Goal: Task Accomplishment & Management: Manage account settings

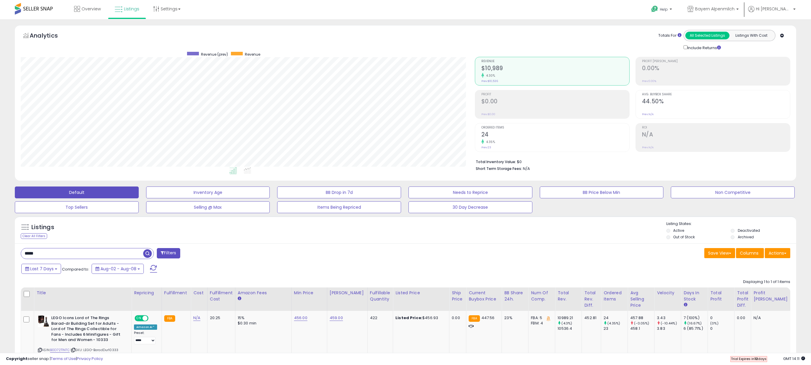
scroll to position [122, 454]
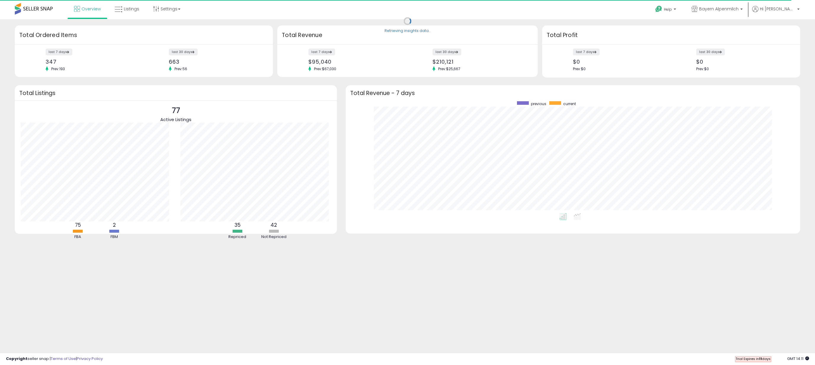
scroll to position [112, 443]
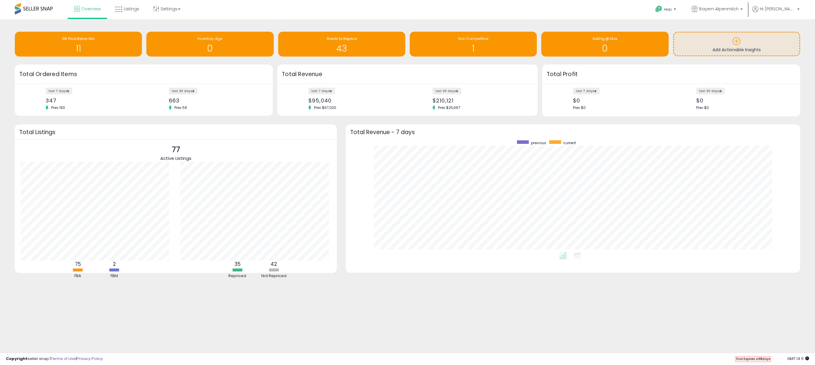
drag, startPoint x: 307, startPoint y: 116, endPoint x: 309, endPoint y: 150, distance: 33.2
click at [309, 150] on div "77 Active Listings 75 FBA 2 FBM 35 Repriced 42 Not Repriced" at bounding box center [176, 182] width 310 height 77
click at [481, 48] on h1 "1" at bounding box center [473, 49] width 121 height 10
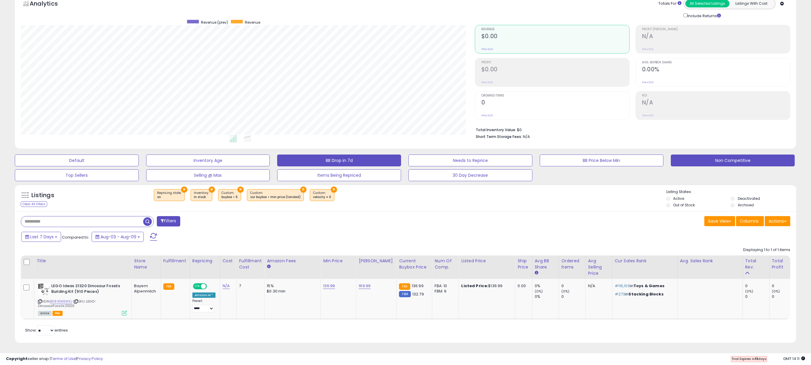
scroll to position [36, 0]
click at [39, 300] on icon at bounding box center [40, 301] width 4 height 3
click at [325, 283] on link "136.99" at bounding box center [329, 286] width 12 height 6
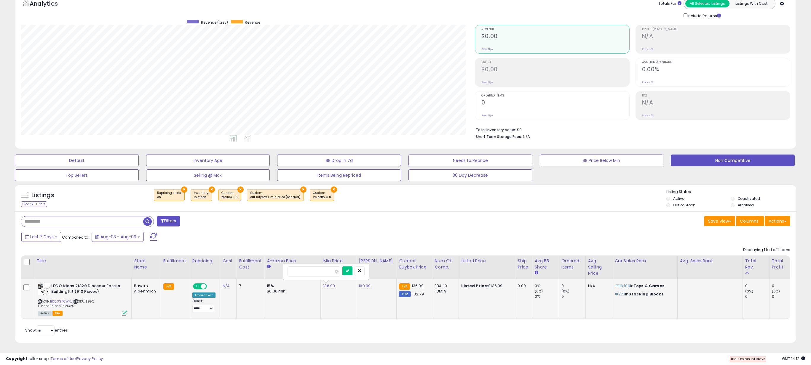
click at [295, 268] on input "******" at bounding box center [313, 272] width 53 height 10
type input "******"
click at [346, 267] on button "submit" at bounding box center [346, 271] width 10 height 9
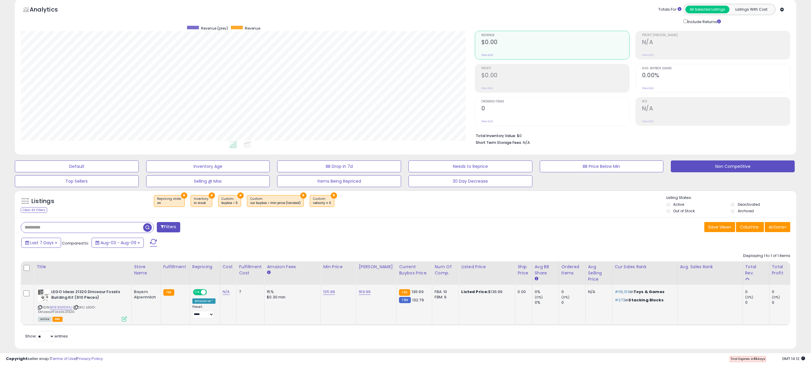
scroll to position [0, 0]
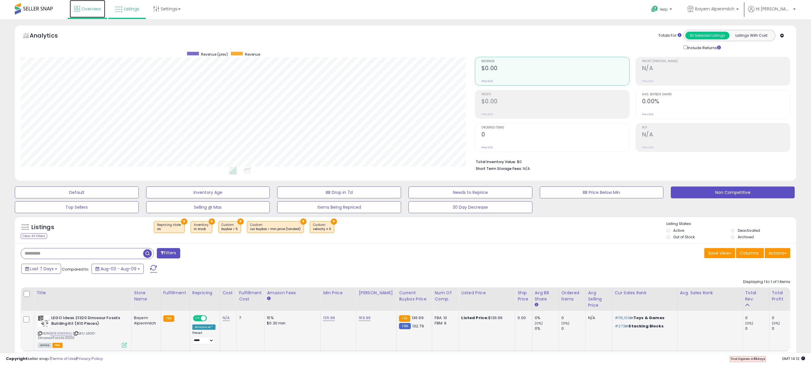
click at [81, 15] on link "Overview" at bounding box center [88, 9] width 36 height 18
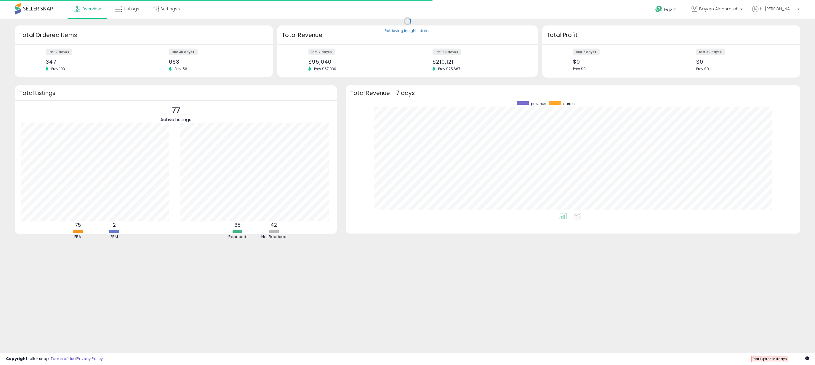
scroll to position [112, 443]
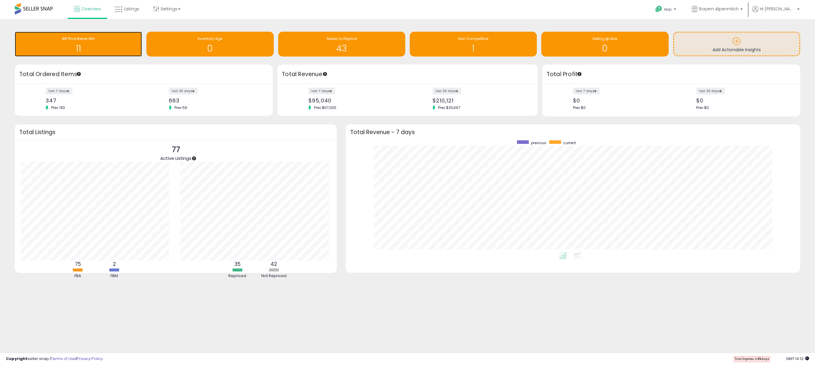
click at [105, 42] on div "11" at bounding box center [78, 44] width 121 height 17
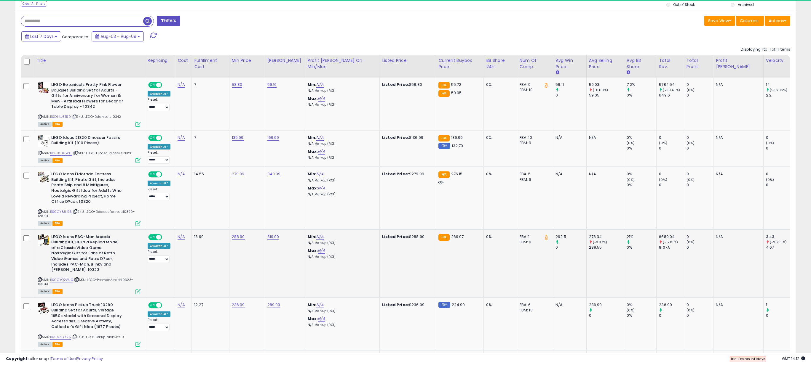
scroll to position [122, 454]
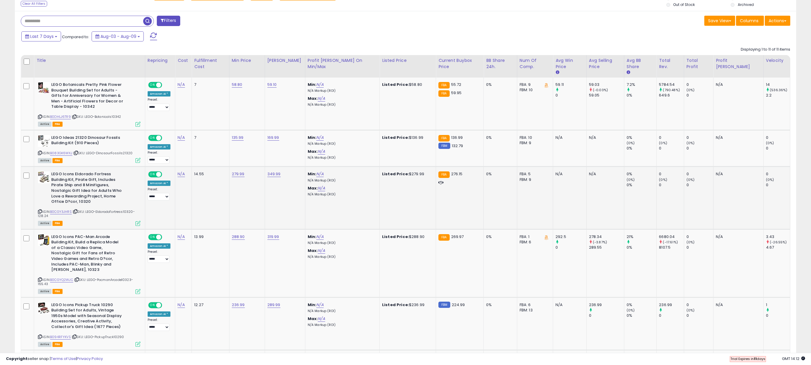
click at [39, 210] on icon at bounding box center [40, 211] width 4 height 3
click at [39, 278] on icon at bounding box center [40, 279] width 4 height 3
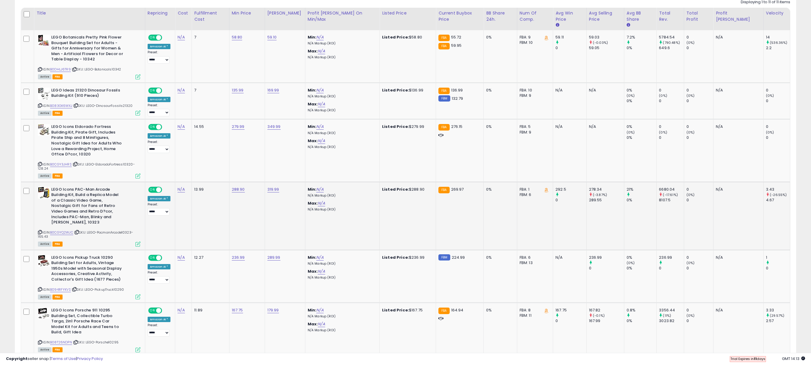
scroll to position [298, 0]
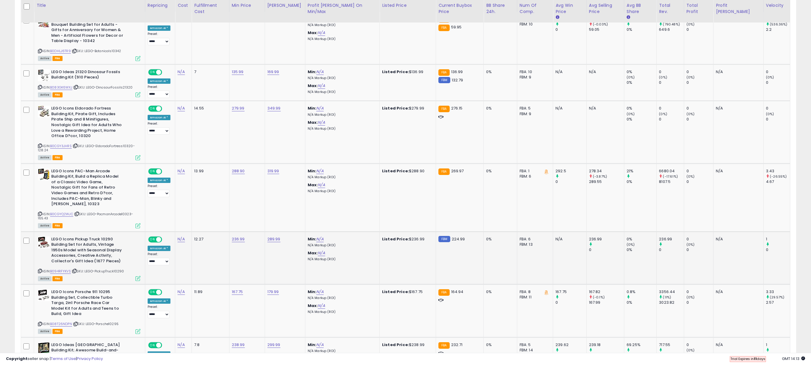
drag, startPoint x: 232, startPoint y: 241, endPoint x: 232, endPoint y: 245, distance: 4.4
click at [229, 241] on td "12.27" at bounding box center [210, 258] width 37 height 53
drag, startPoint x: 232, startPoint y: 264, endPoint x: 191, endPoint y: 257, distance: 42.1
click at [229, 285] on td "11.89" at bounding box center [210, 311] width 37 height 53
click at [39, 270] on icon at bounding box center [40, 271] width 4 height 3
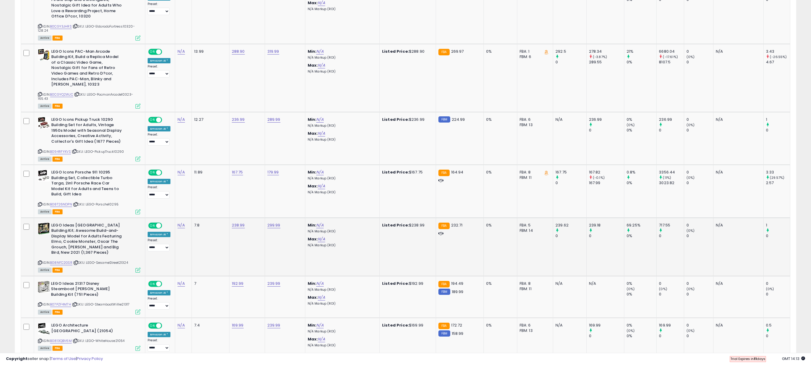
scroll to position [435, 0]
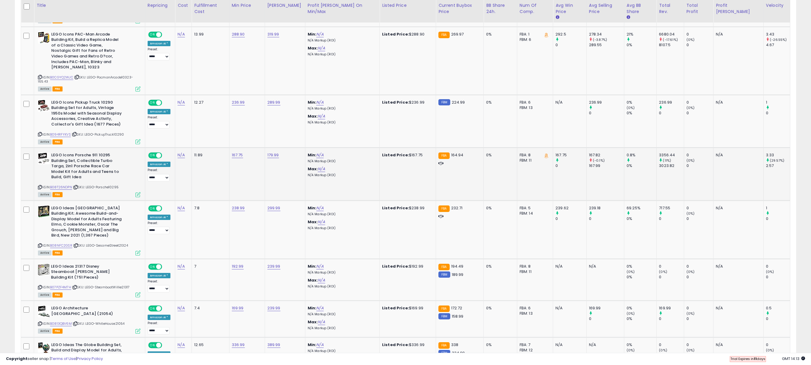
click at [40, 186] on icon at bounding box center [40, 187] width 4 height 3
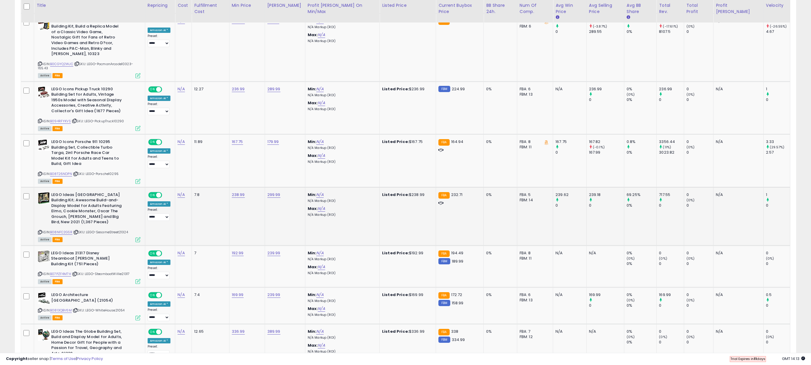
scroll to position [450, 0]
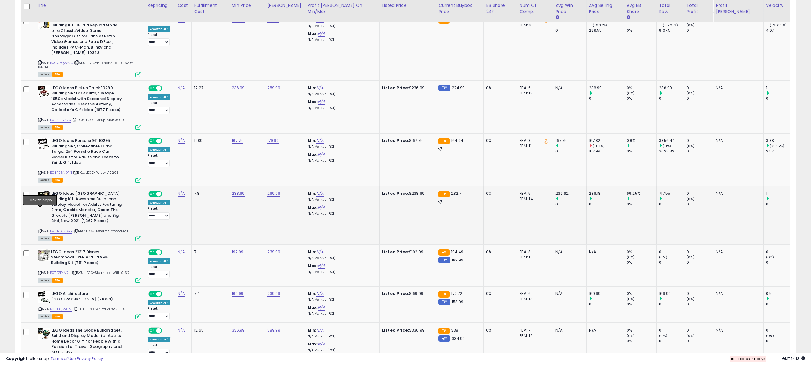
click at [40, 230] on icon at bounding box center [40, 231] width 4 height 3
click at [218, 159] on input "******" at bounding box center [234, 159] width 53 height 10
type input "******"
click at [273, 159] on button "submit" at bounding box center [268, 158] width 10 height 9
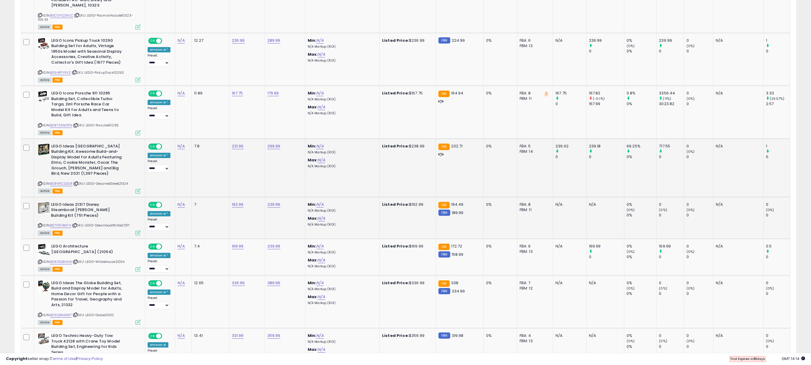
scroll to position [502, 0]
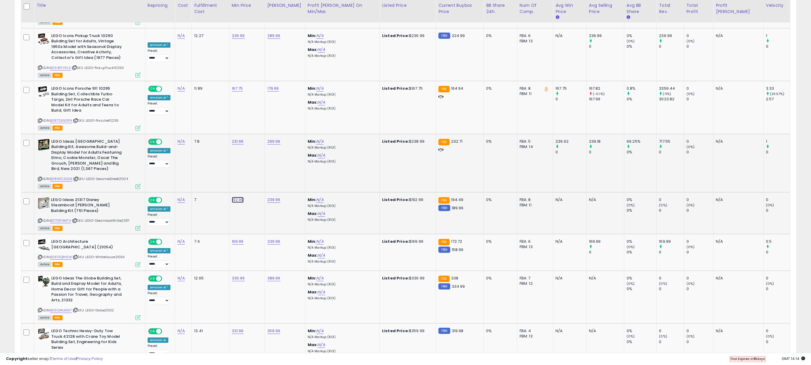
click at [237, 166] on input "******" at bounding box center [233, 165] width 53 height 10
type input "******"
click at [269, 167] on button "submit" at bounding box center [267, 164] width 10 height 9
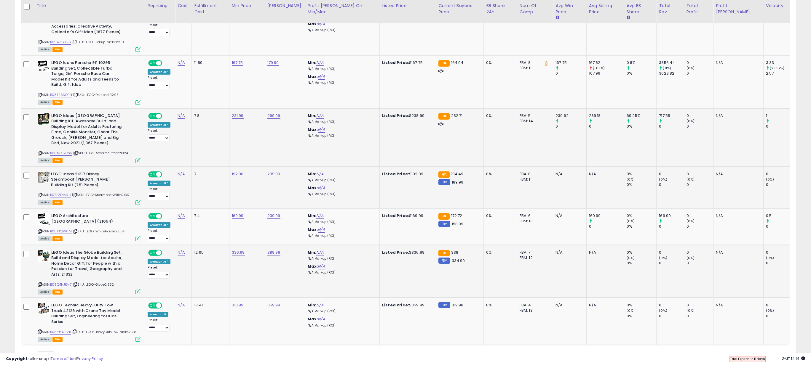
scroll to position [528, 0]
click at [264, 255] on td "336.99" at bounding box center [247, 270] width 36 height 53
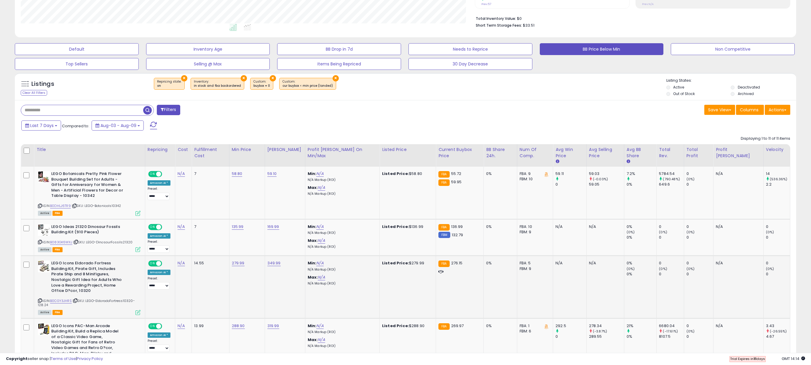
scroll to position [0, 0]
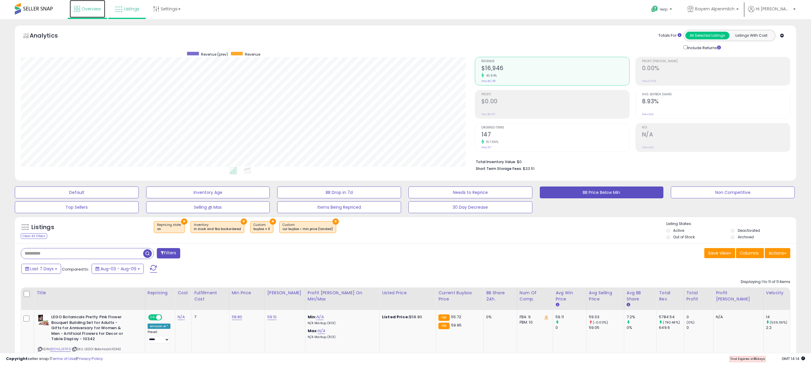
click at [85, 6] on span "Overview" at bounding box center [90, 9] width 19 height 6
